Goal: Information Seeking & Learning: Learn about a topic

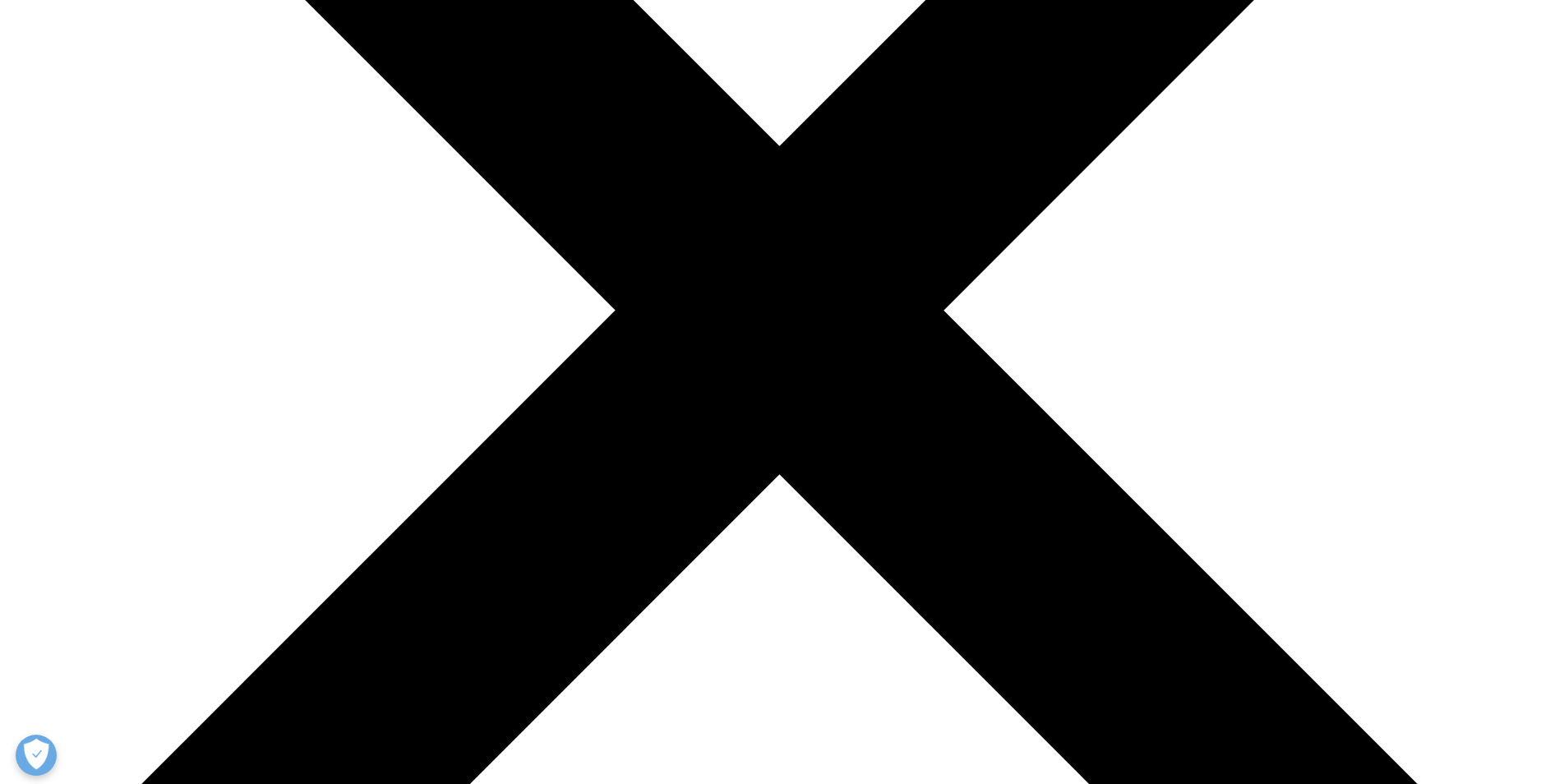
scroll to position [493, 0]
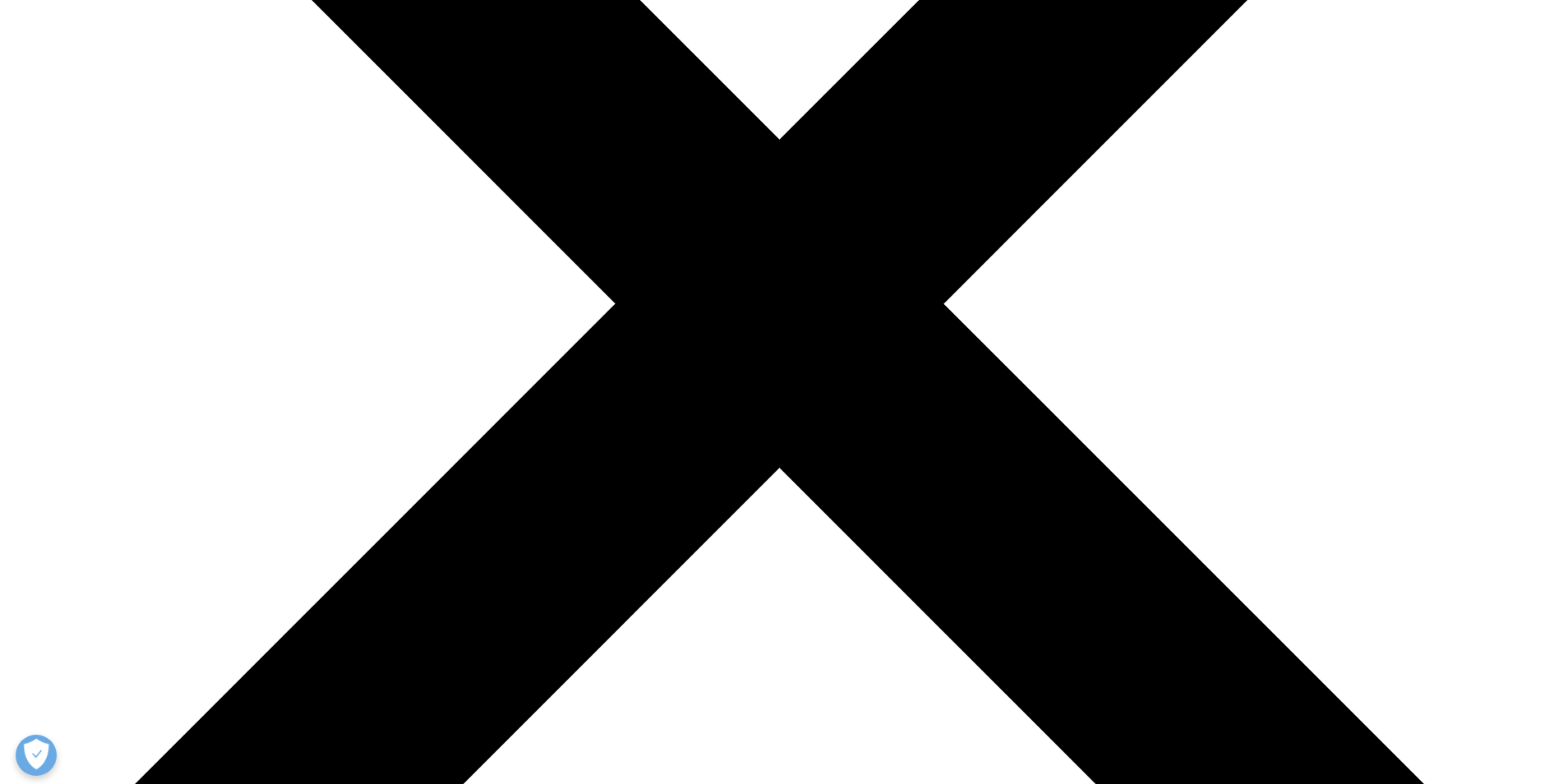
drag, startPoint x: 811, startPoint y: 327, endPoint x: 1208, endPoint y: 365, distance: 398.8
drag, startPoint x: 862, startPoint y: 385, endPoint x: 1227, endPoint y: 468, distance: 374.3
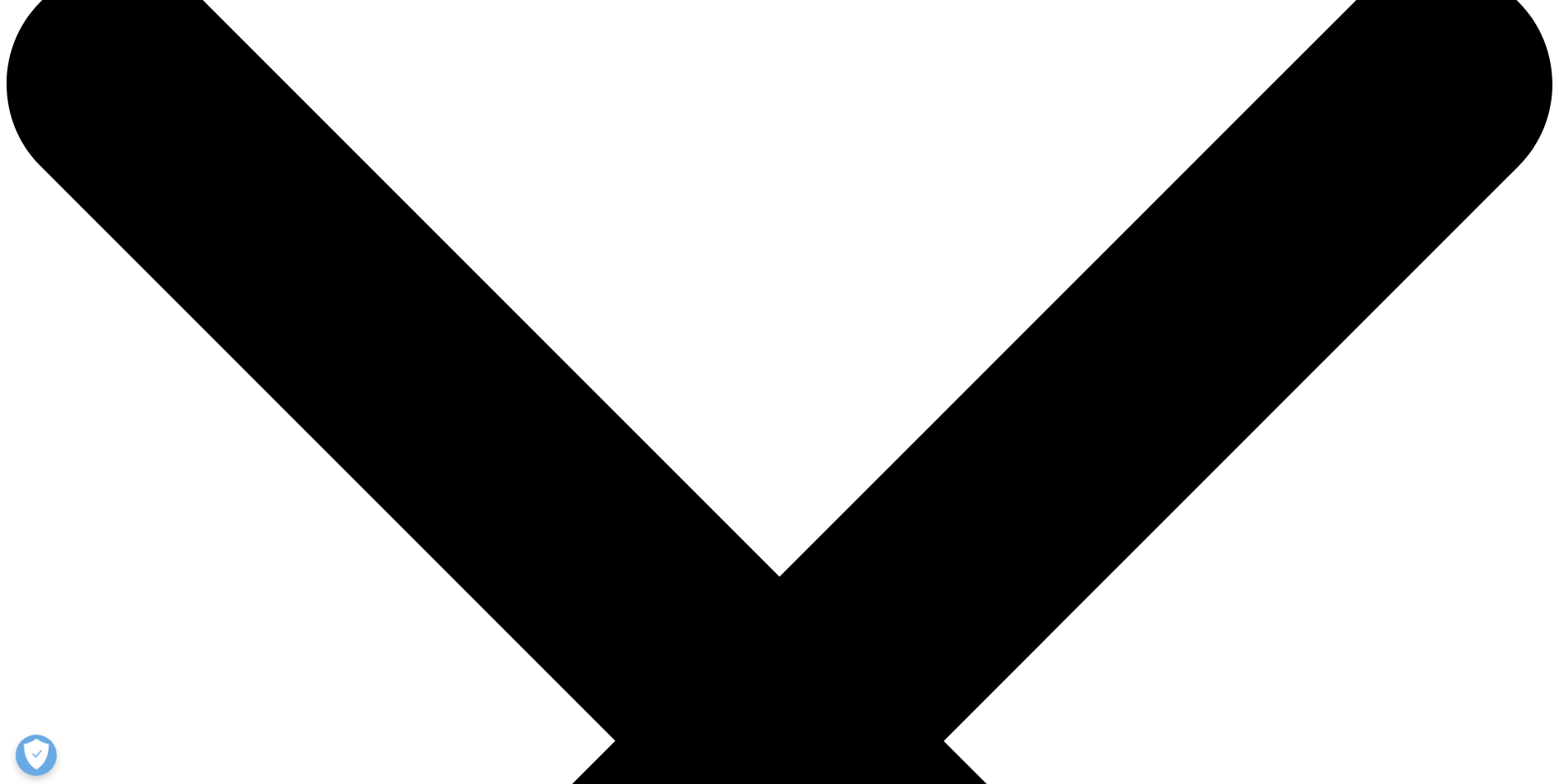
scroll to position [0, 0]
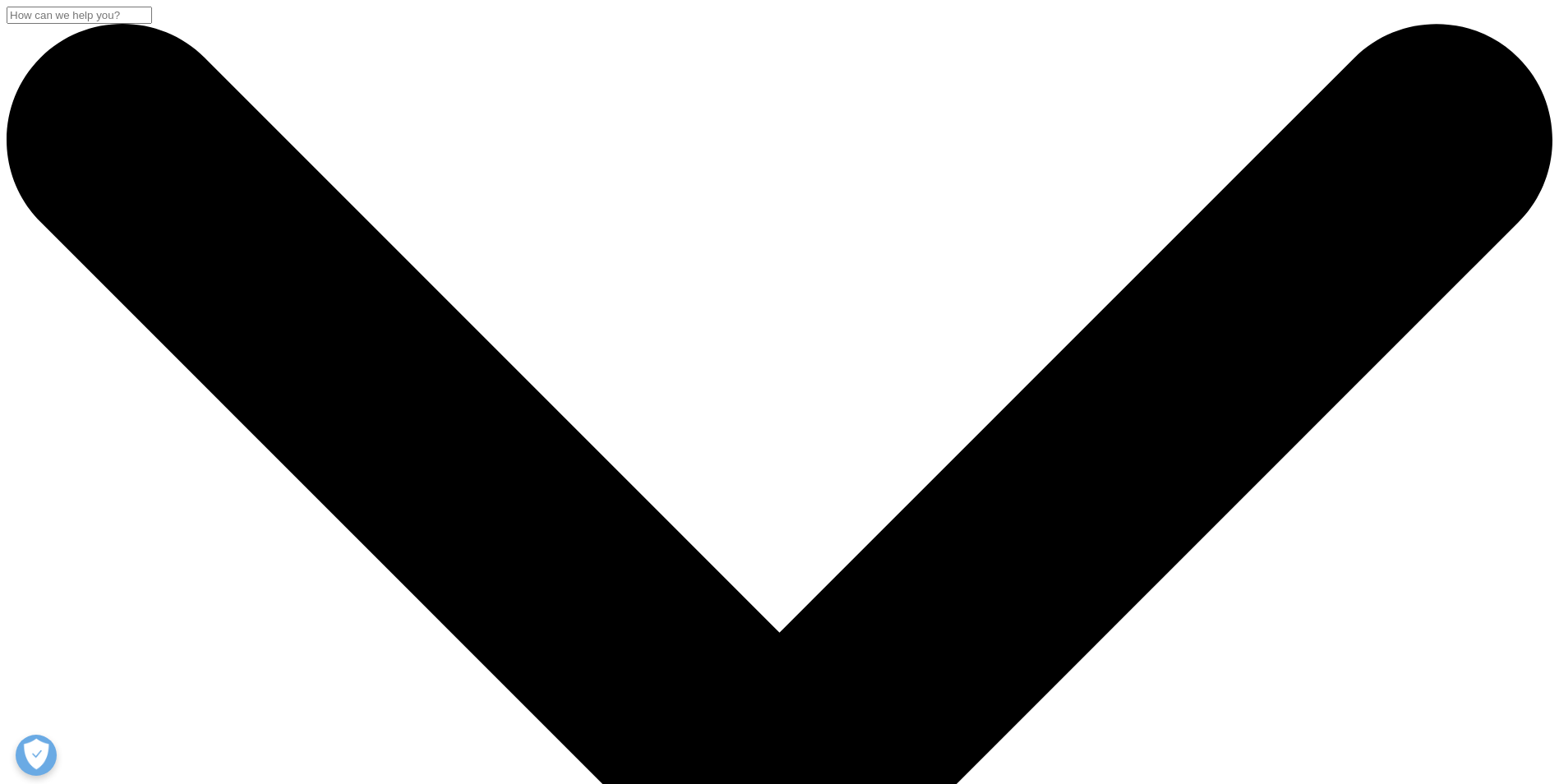
drag, startPoint x: 869, startPoint y: 346, endPoint x: 305, endPoint y: 234, distance: 575.0
copy div "China Regional Electronic Health Records (rEHR) Dataset"
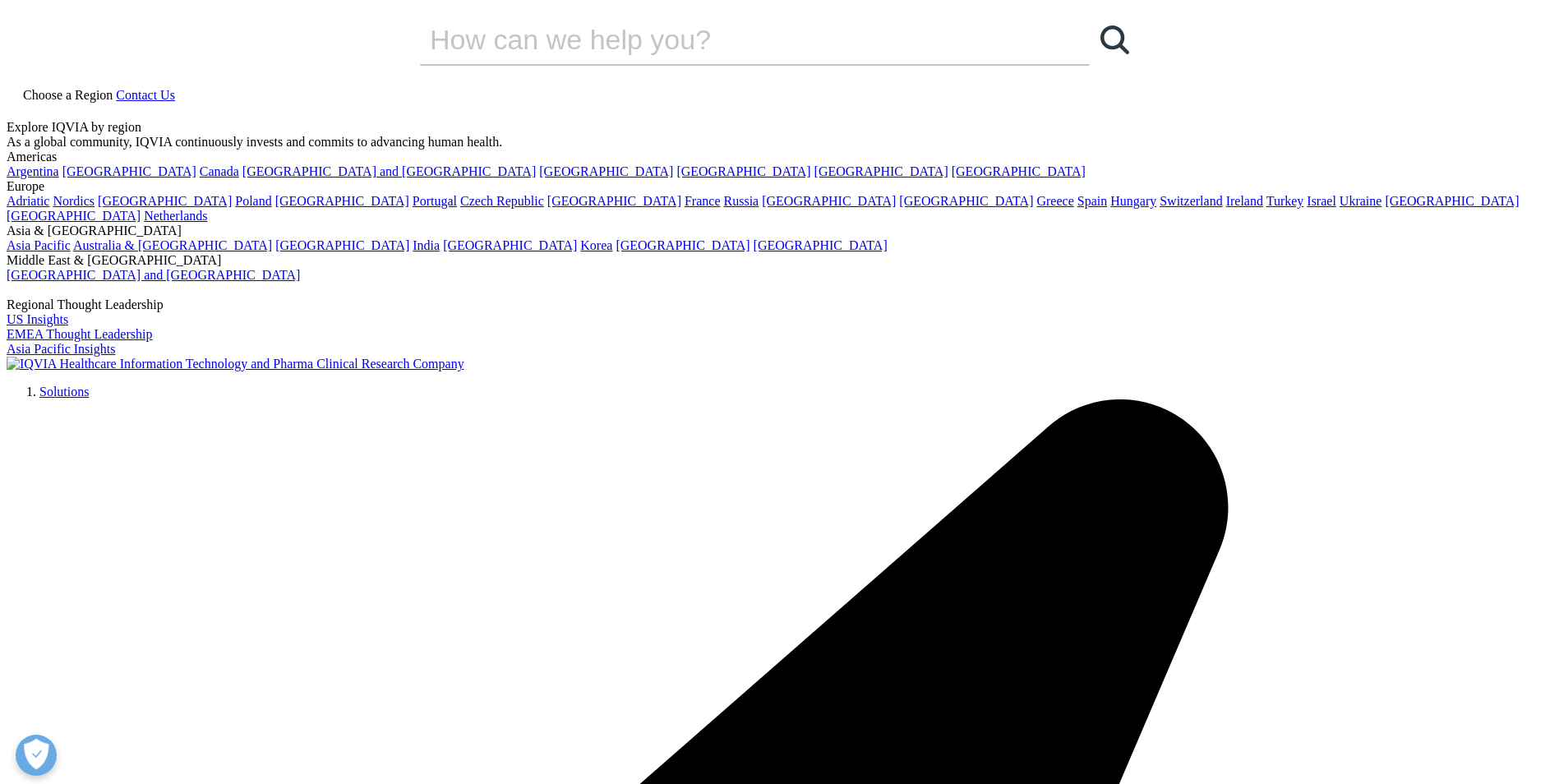
drag, startPoint x: 690, startPoint y: 278, endPoint x: 281, endPoint y: 200, distance: 416.4
copy div "IQVIA Generated Evidence - [GEOGRAPHIC_DATA]"
